Goal: Task Accomplishment & Management: Manage account settings

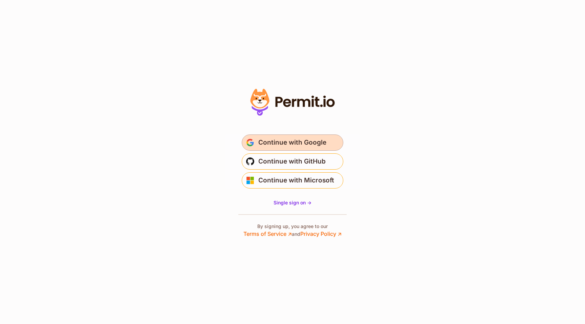
click at [278, 142] on span "Continue with Google" at bounding box center [292, 142] width 68 height 11
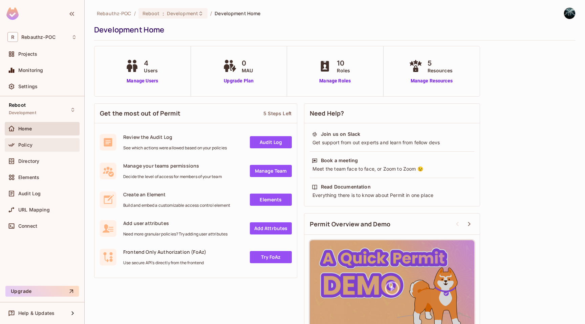
click at [28, 144] on span "Policy" at bounding box center [25, 144] width 14 height 5
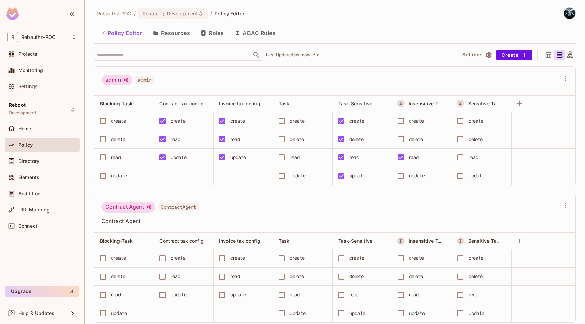
click at [214, 33] on button "Roles" at bounding box center [212, 33] width 34 height 17
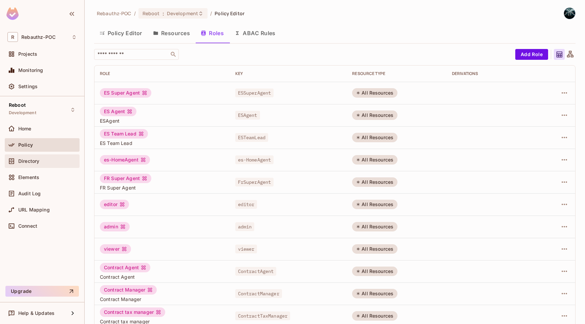
click at [30, 164] on span "Directory" at bounding box center [28, 161] width 21 height 5
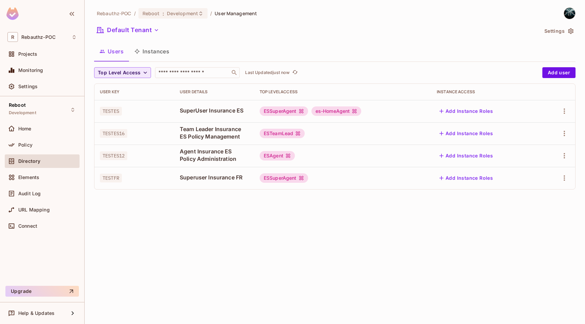
click at [143, 71] on icon "button" at bounding box center [145, 72] width 7 height 7
click at [186, 244] on div at bounding box center [292, 162] width 585 height 324
click at [145, 220] on div "Rebauthz-POC / Reboot : Development / User Management Default Tenant Settings U…" at bounding box center [335, 162] width 500 height 324
click at [136, 53] on icon "button" at bounding box center [136, 51] width 5 height 5
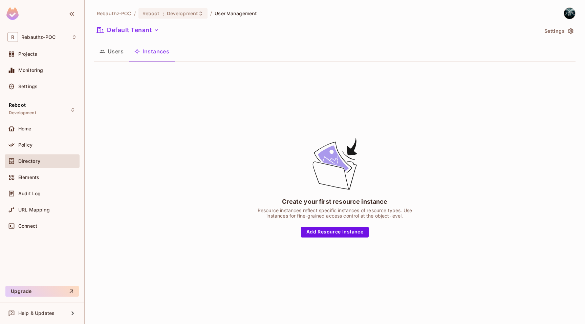
click at [571, 30] on icon "button" at bounding box center [570, 31] width 5 height 6
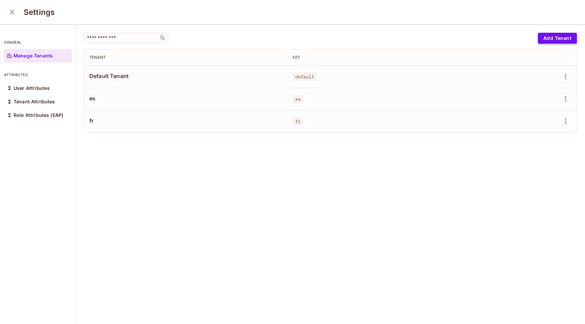
click at [549, 39] on button "Add Tenant" at bounding box center [557, 38] width 39 height 11
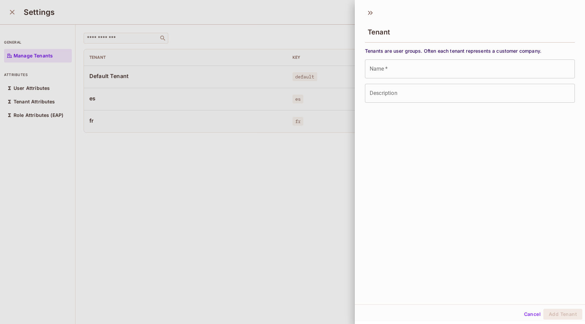
click at [406, 71] on input "Name   *" at bounding box center [470, 69] width 210 height 19
click at [250, 215] on div at bounding box center [292, 162] width 585 height 324
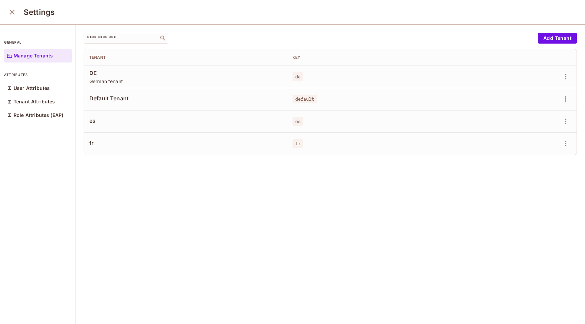
click at [196, 150] on td "fr" at bounding box center [185, 144] width 203 height 22
click at [198, 142] on span "fr" at bounding box center [185, 142] width 192 height 7
click at [561, 145] on icon "button" at bounding box center [565, 144] width 8 height 8
click at [526, 158] on span "Edit" at bounding box center [520, 159] width 13 height 11
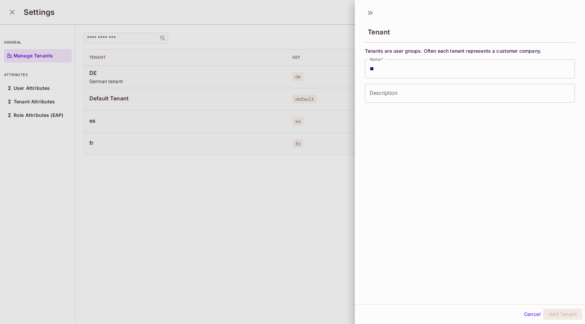
drag, startPoint x: 378, startPoint y: 70, endPoint x: 323, endPoint y: 64, distance: 55.5
click at [327, 65] on div "Tenant Tenants are user groups. Often each tenant represents a customer company…" at bounding box center [292, 162] width 585 height 324
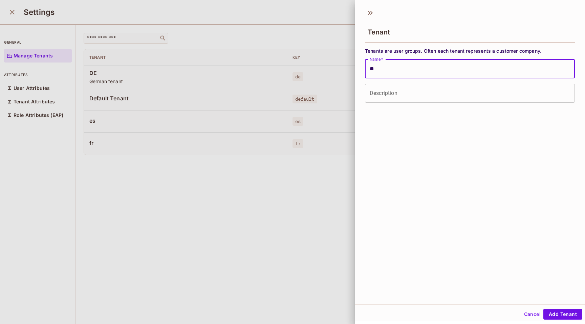
drag, startPoint x: 362, startPoint y: 67, endPoint x: 311, endPoint y: 61, distance: 50.8
click at [327, 62] on div "Tenant Tenants are user groups. Often each tenant represents a customer company…" at bounding box center [292, 162] width 585 height 324
type input "**"
click at [288, 250] on div at bounding box center [292, 162] width 585 height 324
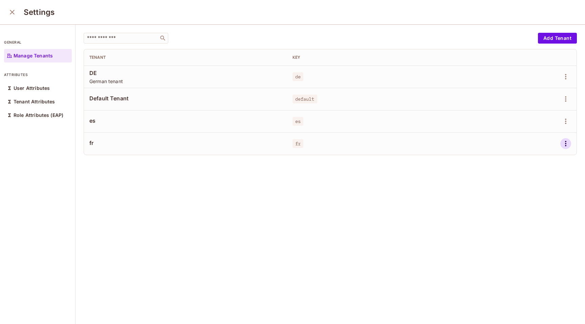
click at [561, 142] on icon "button" at bounding box center [565, 144] width 8 height 8
click at [522, 157] on div "Edit" at bounding box center [520, 159] width 9 height 7
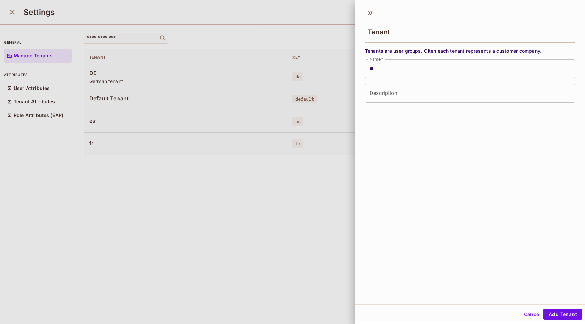
click at [154, 234] on div at bounding box center [292, 162] width 585 height 324
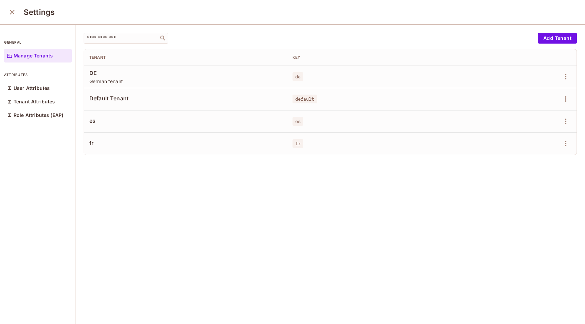
click at [15, 12] on icon "close" at bounding box center [12, 12] width 8 height 8
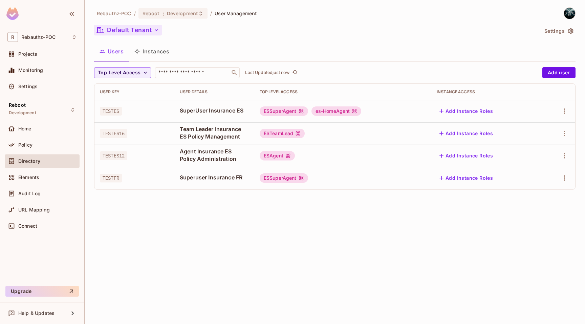
click at [154, 30] on icon "button" at bounding box center [156, 30] width 7 height 7
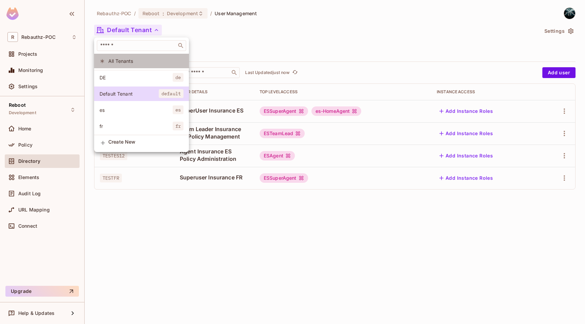
click at [135, 63] on span "All Tenants" at bounding box center [145, 61] width 75 height 6
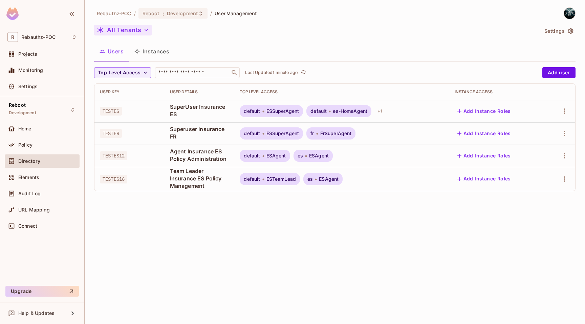
click at [124, 36] on div "All Tenants" at bounding box center [316, 31] width 444 height 13
click at [127, 32] on button "All Tenants" at bounding box center [123, 30] width 58 height 11
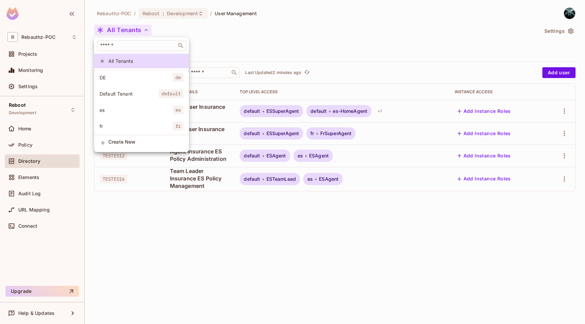
click at [140, 240] on div at bounding box center [292, 162] width 585 height 324
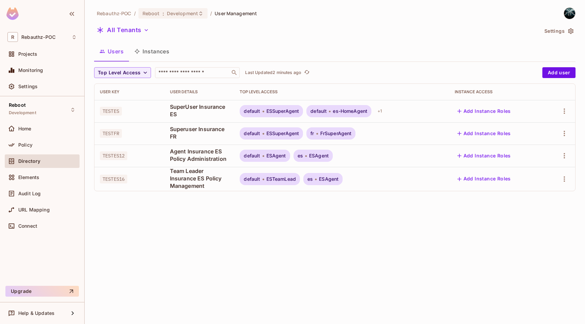
click at [136, 36] on div "All Tenants" at bounding box center [316, 31] width 444 height 13
click at [138, 31] on button "All Tenants" at bounding box center [123, 30] width 58 height 11
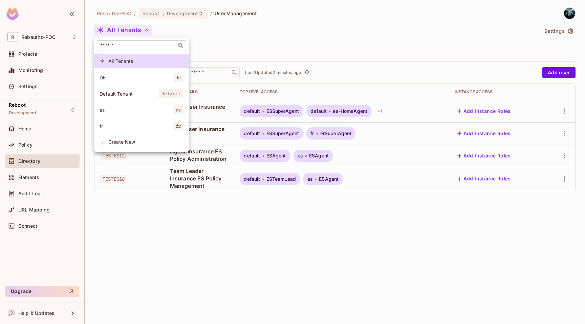
click at [122, 47] on input "text" at bounding box center [137, 45] width 76 height 7
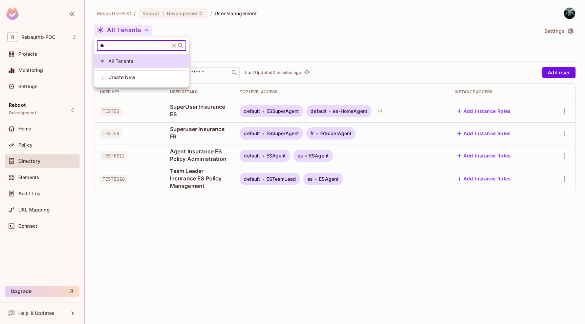
type input "*"
type input "**"
click at [149, 81] on span "OE" at bounding box center [135, 77] width 73 height 6
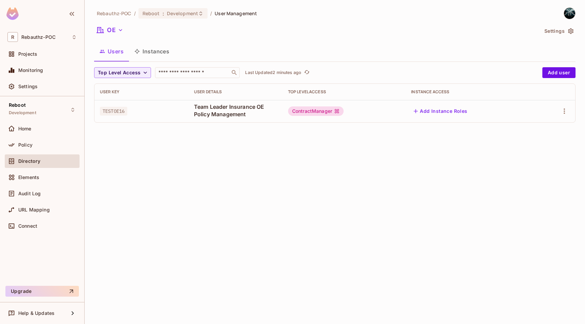
click at [191, 205] on div "Rebauthz-POC / Reboot : Development / User Management OE Settings Users Instanc…" at bounding box center [335, 162] width 500 height 324
click at [136, 108] on div "TESTOE16" at bounding box center [141, 111] width 83 height 7
click at [205, 114] on span "Team Leader Insurance OE Policy Management" at bounding box center [235, 110] width 83 height 15
click at [562, 111] on icon "button" at bounding box center [564, 111] width 8 height 8
click at [543, 122] on li "Edit" at bounding box center [535, 127] width 60 height 15
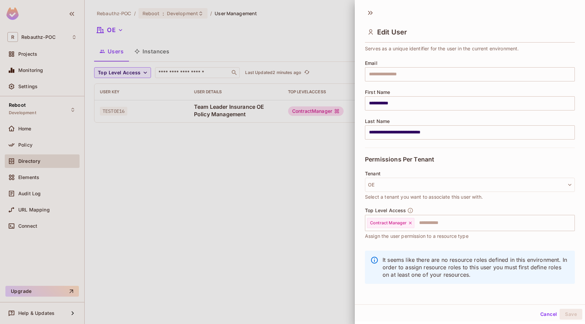
scroll to position [1, 0]
click at [548, 312] on button "Cancel" at bounding box center [548, 313] width 22 height 11
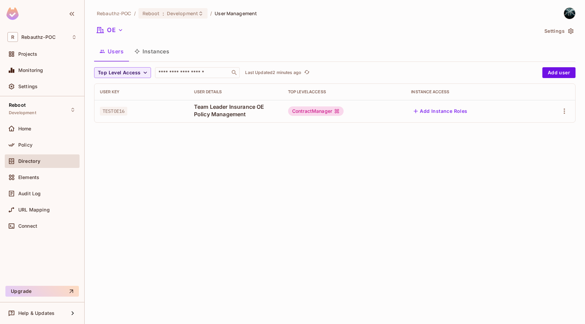
click at [260, 207] on div "Rebauthz-POC / Reboot : Development / User Management OE Settings Users Instanc…" at bounding box center [335, 162] width 500 height 324
click at [29, 150] on div "Policy" at bounding box center [42, 145] width 75 height 14
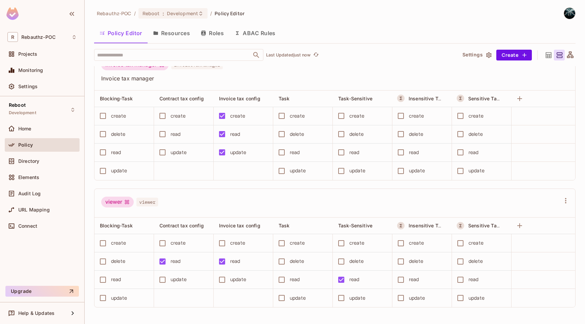
scroll to position [0, 0]
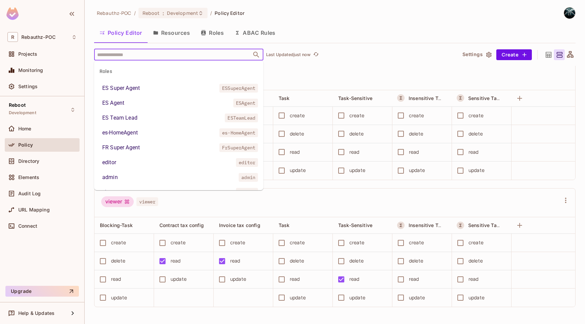
click at [147, 51] on input "text" at bounding box center [172, 55] width 155 height 12
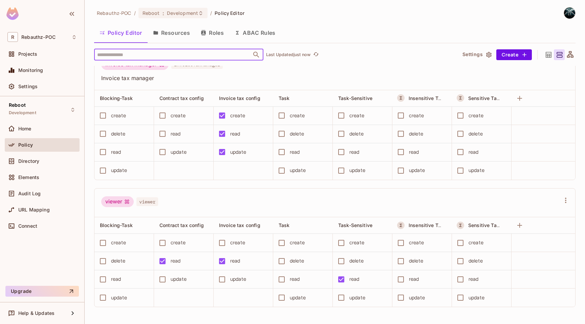
drag, startPoint x: 145, startPoint y: 55, endPoint x: 160, endPoint y: 52, distance: 15.5
click at [160, 52] on input "text" at bounding box center [172, 55] width 155 height 12
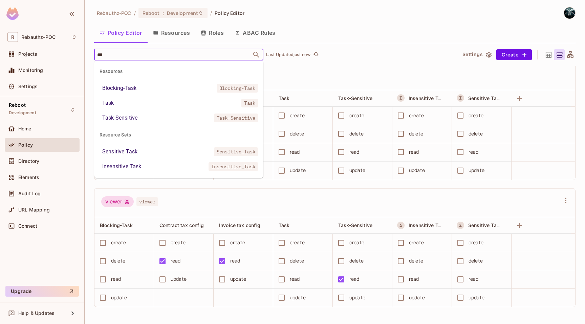
type input "****"
click at [150, 113] on li "Task-Sensitive Task-Sensitive" at bounding box center [178, 118] width 169 height 12
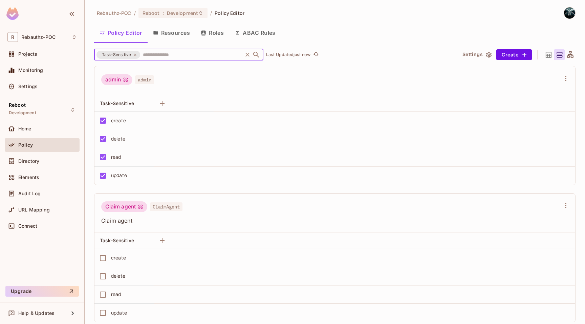
scroll to position [0, 0]
click at [259, 56] on icon "Open" at bounding box center [256, 55] width 8 height 8
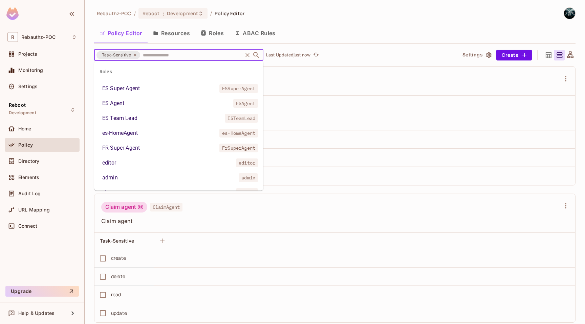
scroll to position [191, 0]
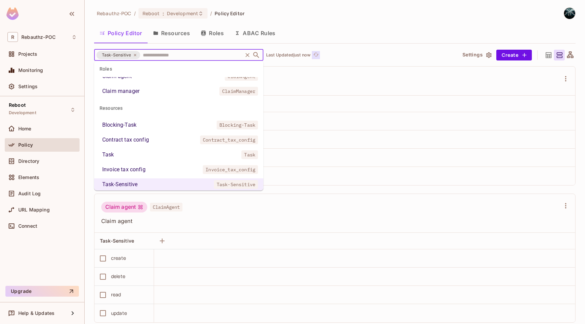
click at [313, 54] on button "Click to refresh data" at bounding box center [316, 55] width 8 height 8
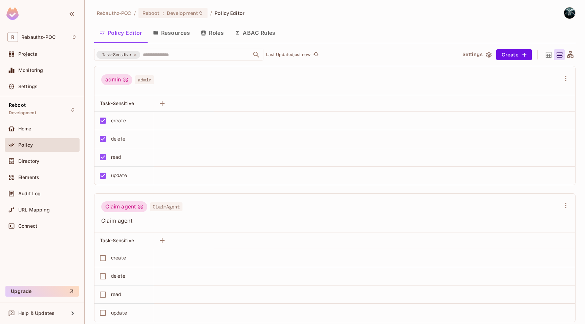
scroll to position [0, 0]
click at [133, 55] on icon at bounding box center [135, 55] width 4 height 4
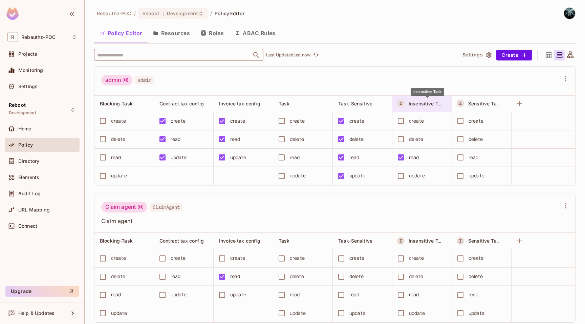
click at [410, 104] on span "Insensitive Task" at bounding box center [427, 103] width 38 height 6
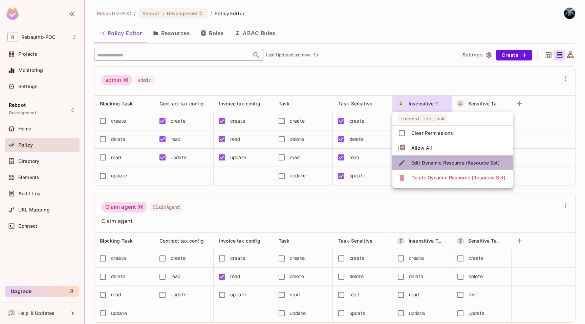
click at [401, 162] on icon at bounding box center [402, 163] width 8 height 8
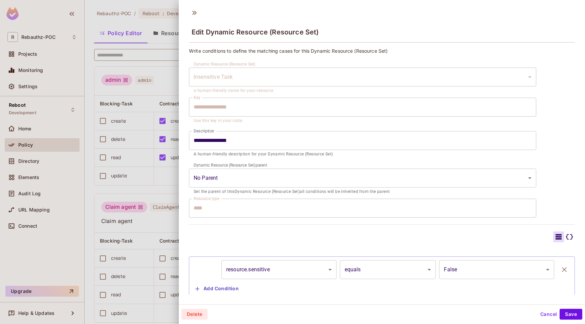
click at [117, 195] on div at bounding box center [292, 162] width 585 height 324
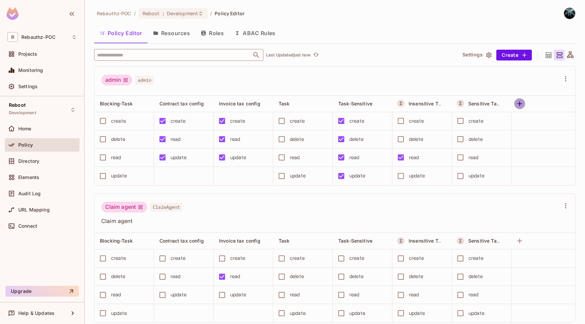
click at [522, 102] on icon "button" at bounding box center [519, 104] width 8 height 8
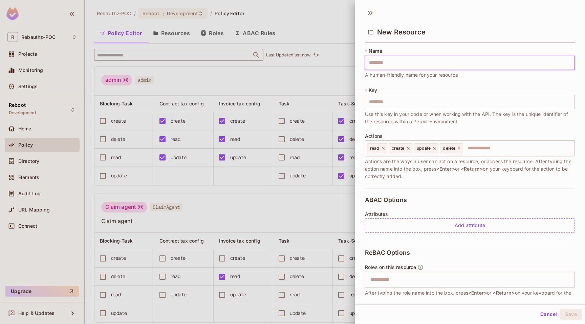
scroll to position [48, 0]
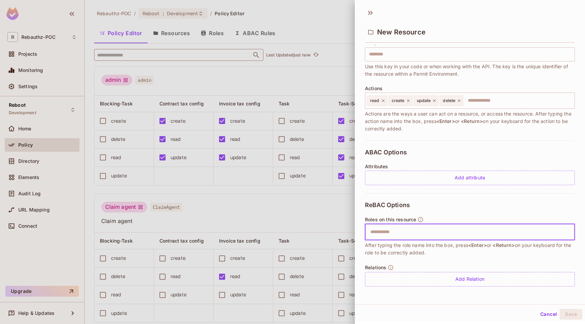
click at [396, 235] on input "text" at bounding box center [468, 233] width 205 height 14
click at [329, 26] on div at bounding box center [292, 162] width 585 height 324
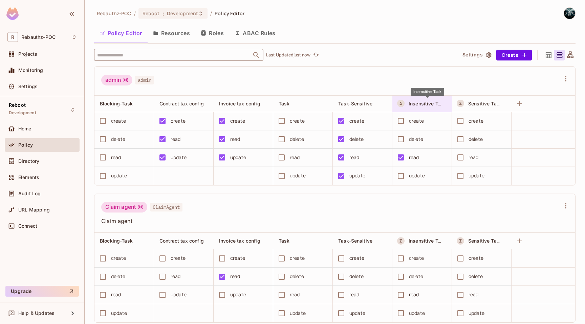
click at [419, 105] on span "Insensitive Task" at bounding box center [427, 103] width 38 height 6
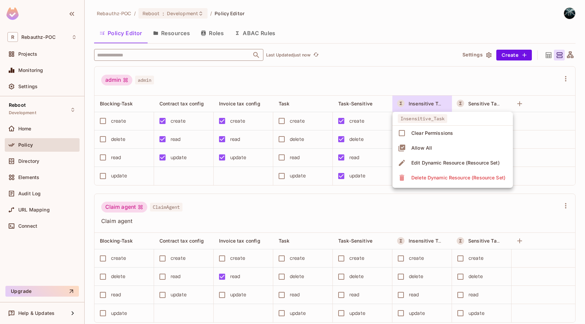
click at [402, 72] on div at bounding box center [292, 162] width 585 height 324
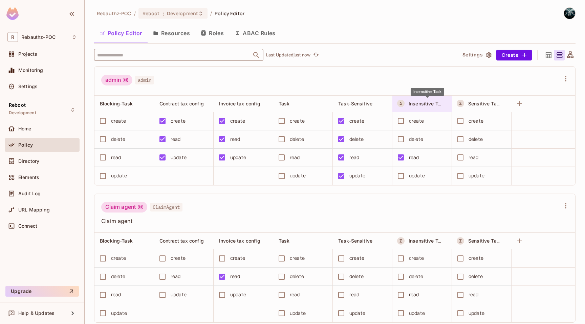
click at [414, 105] on span "Insensitive Task" at bounding box center [427, 103] width 38 height 6
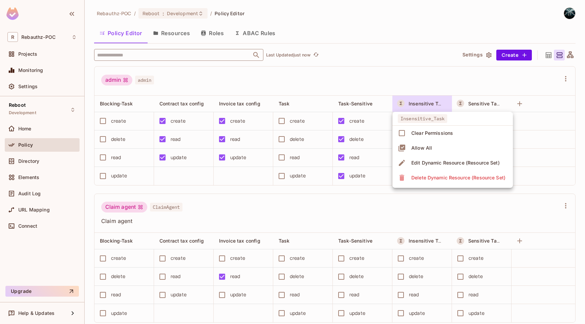
click at [417, 76] on div at bounding box center [292, 162] width 585 height 324
